Goal: Task Accomplishment & Management: Use online tool/utility

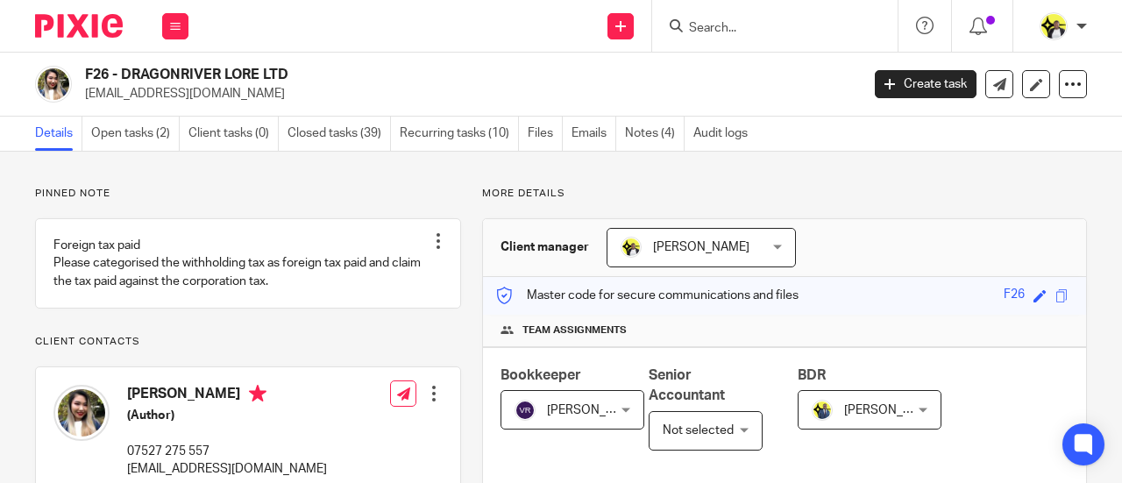
click at [745, 19] on form at bounding box center [780, 26] width 187 height 22
click at [740, 28] on input "Search" at bounding box center [766, 29] width 158 height 16
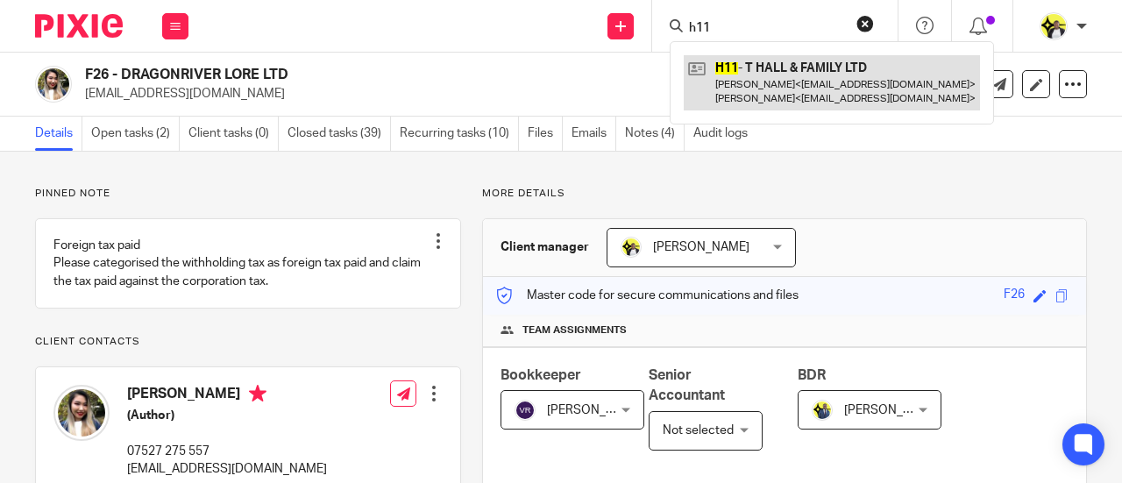
type input "h11"
click at [773, 86] on link at bounding box center [832, 82] width 296 height 54
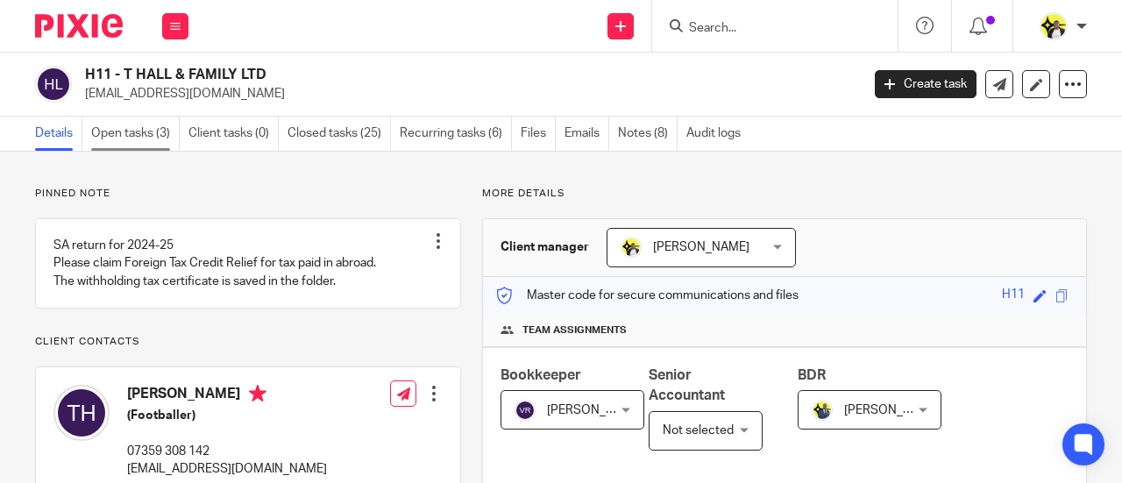
click at [165, 127] on link "Open tasks (3)" at bounding box center [135, 134] width 89 height 34
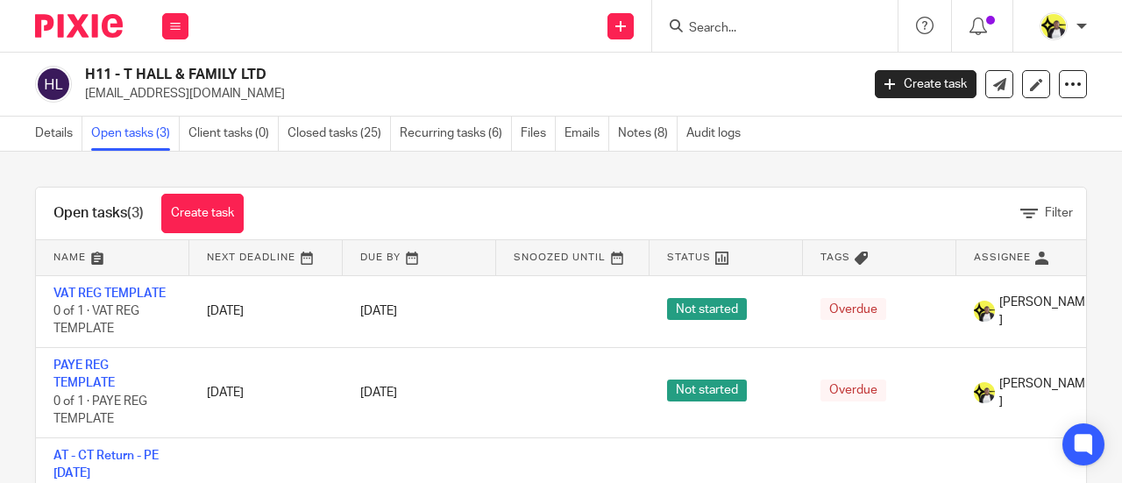
scroll to position [58, 0]
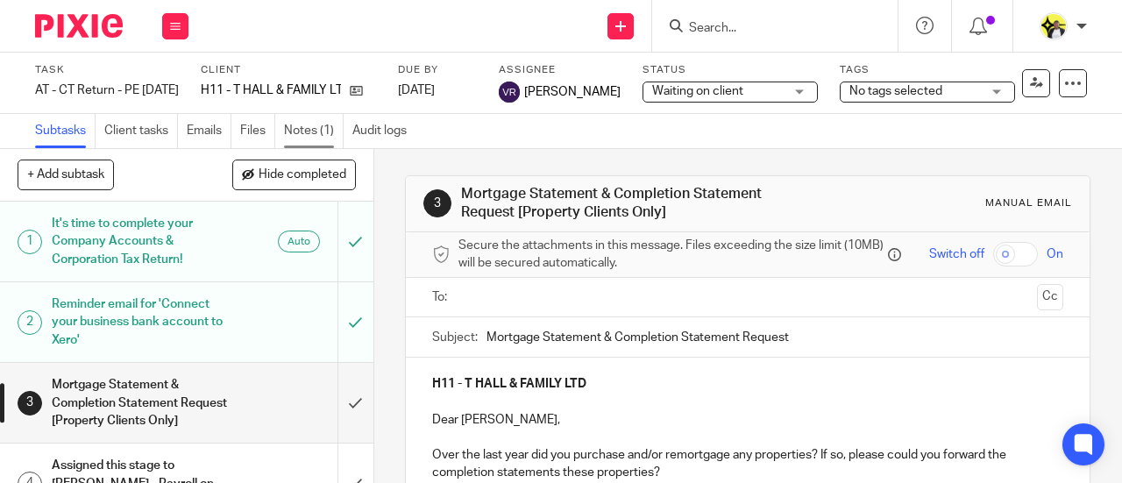
click at [323, 122] on link "Notes (1)" at bounding box center [314, 131] width 60 height 34
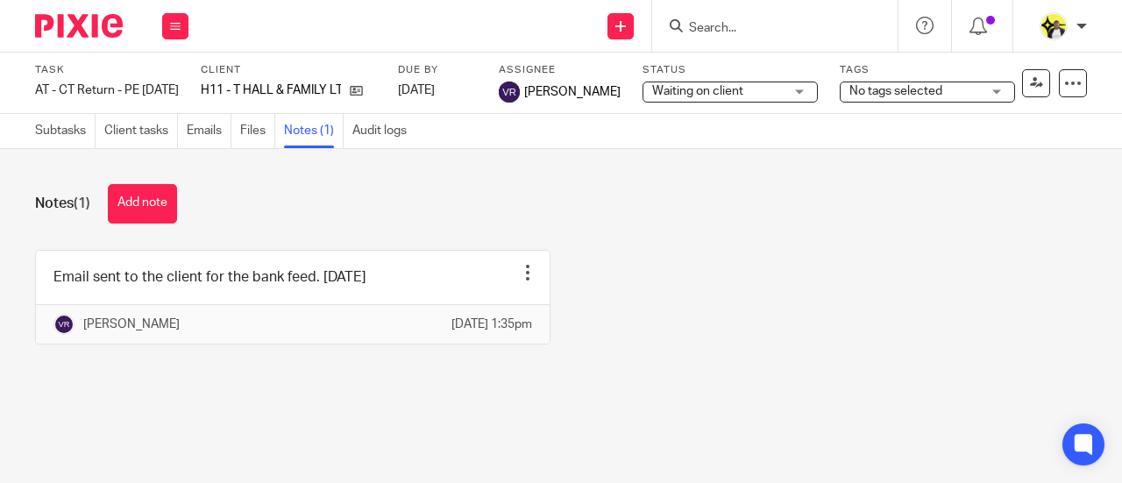
click at [155, 201] on button "Add note" at bounding box center [142, 203] width 69 height 39
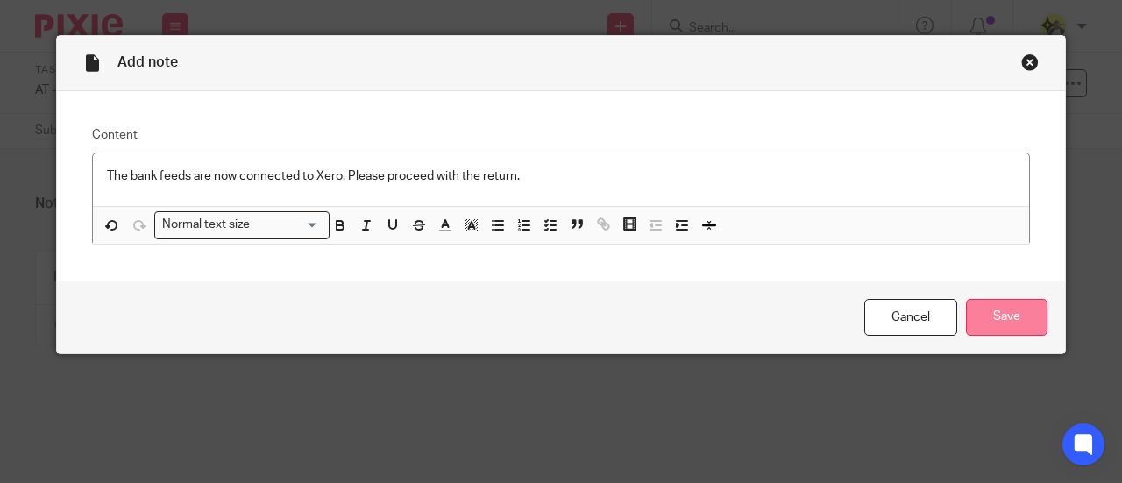
click at [989, 311] on input "Save" at bounding box center [1007, 318] width 82 height 38
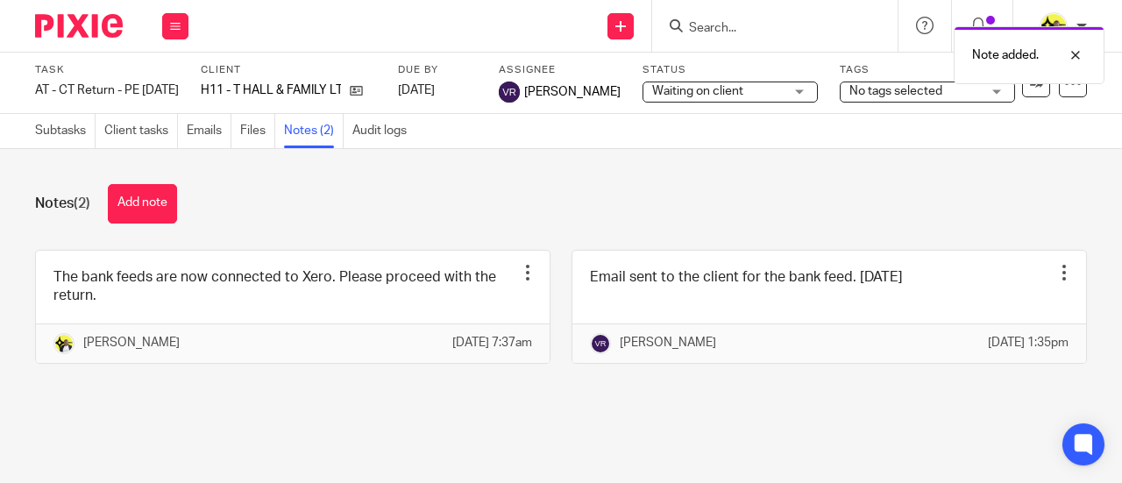
click at [787, 89] on div "Waiting on client Waiting on client" at bounding box center [730, 92] width 175 height 21
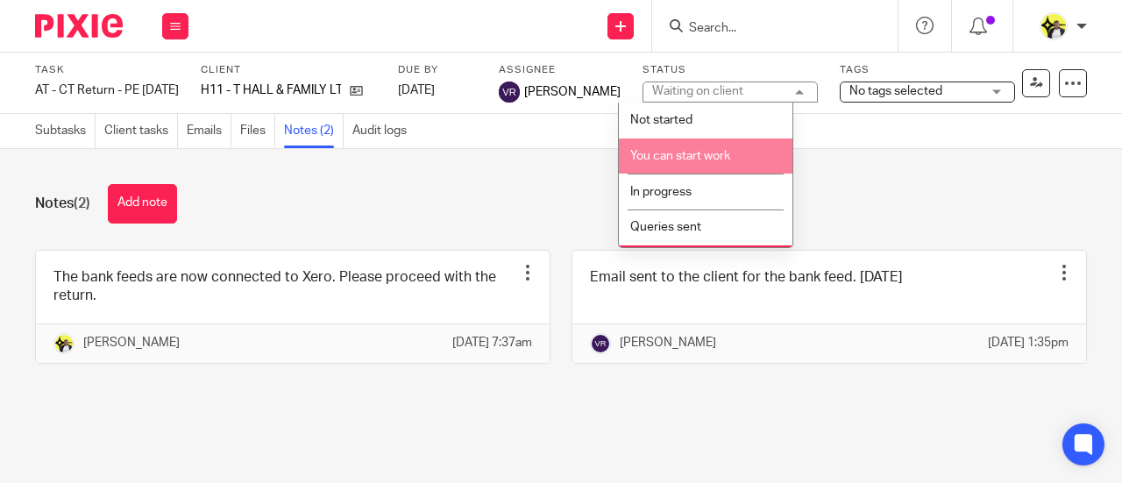
click at [703, 157] on span "You can start work" at bounding box center [680, 156] width 100 height 12
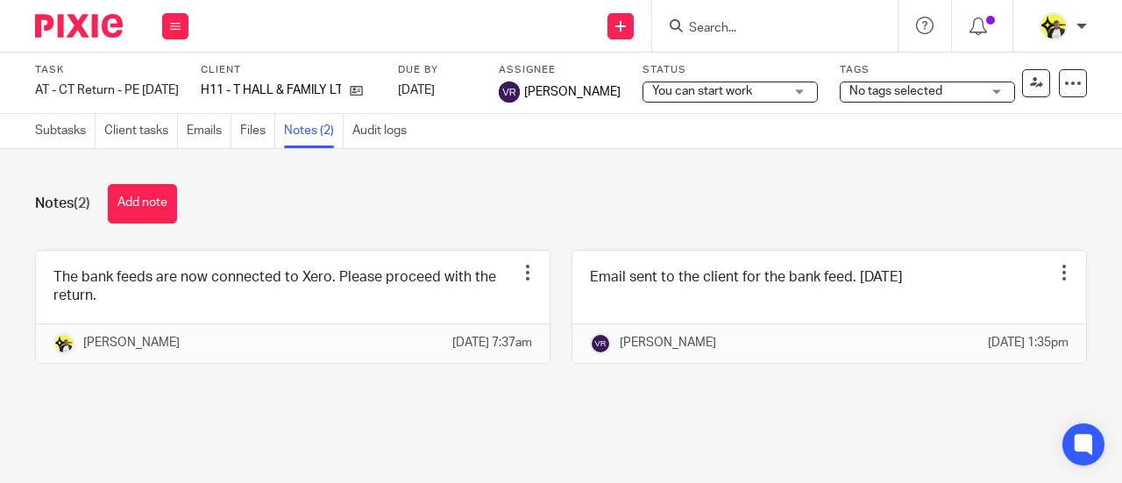
click at [770, 93] on div "You can start work You can start work" at bounding box center [730, 92] width 175 height 21
click at [331, 189] on div "Notes (2) Add note" at bounding box center [561, 203] width 1052 height 39
click at [694, 28] on input "Search" at bounding box center [766, 29] width 158 height 16
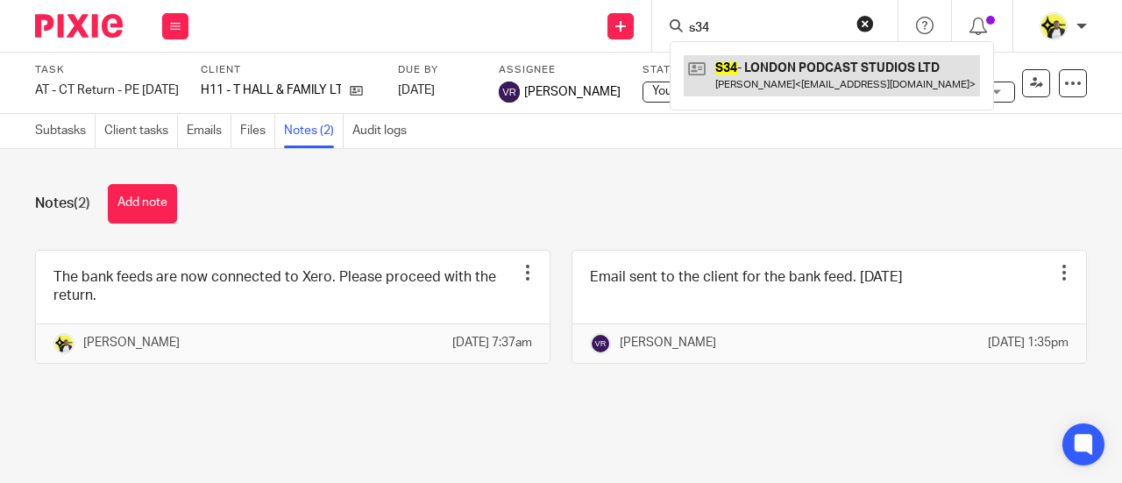
type input "s34"
click at [742, 61] on link at bounding box center [832, 75] width 296 height 40
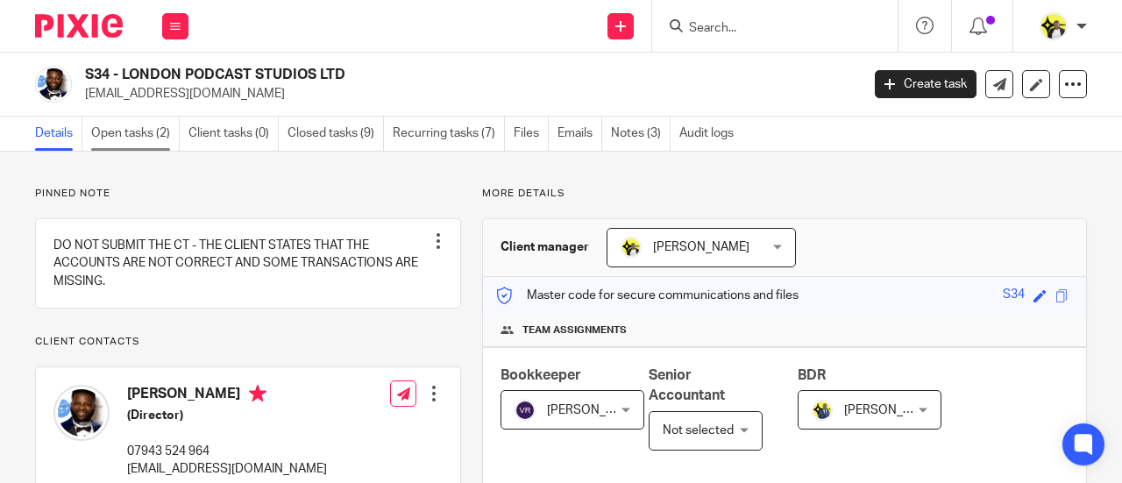
click at [165, 136] on link "Open tasks (2)" at bounding box center [135, 134] width 89 height 34
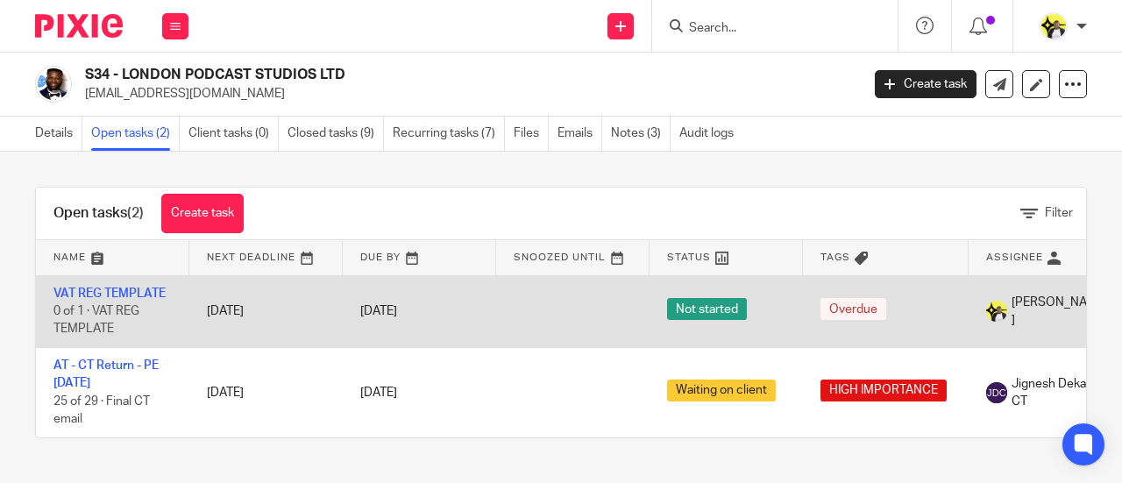
scroll to position [2, 0]
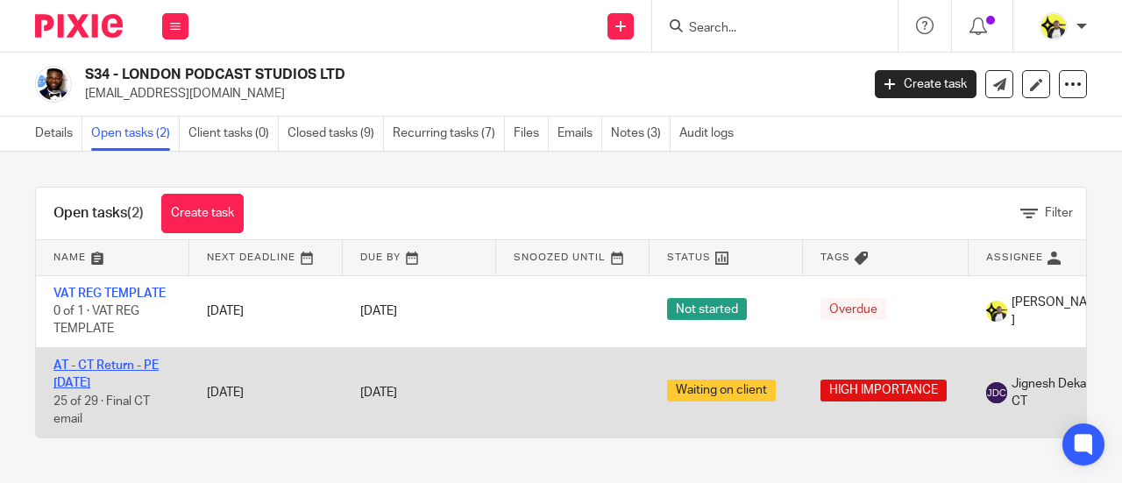
click at [124, 361] on link "AT - CT Return - PE [DATE]" at bounding box center [105, 374] width 105 height 30
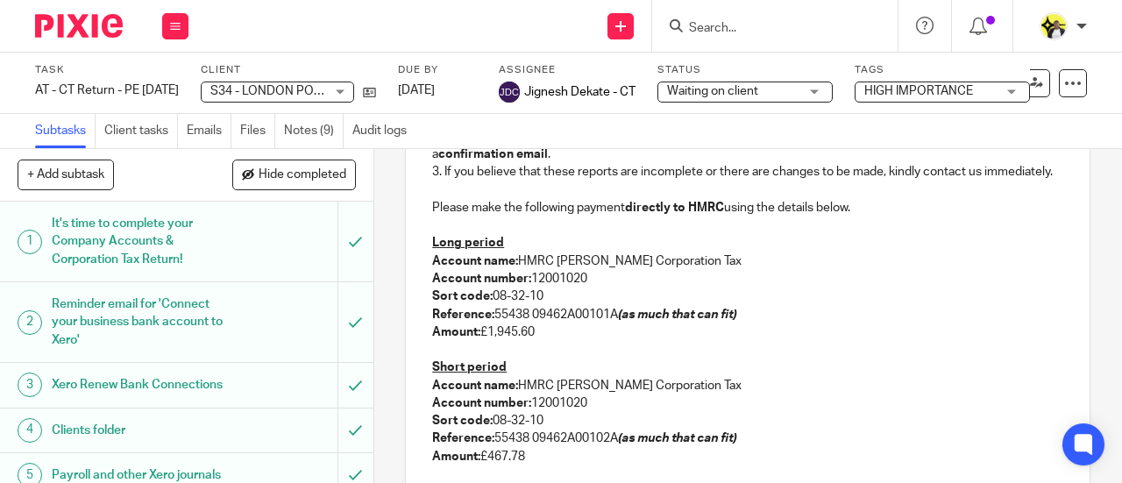
scroll to position [438, 0]
